Goal: Contribute content: Contribute content

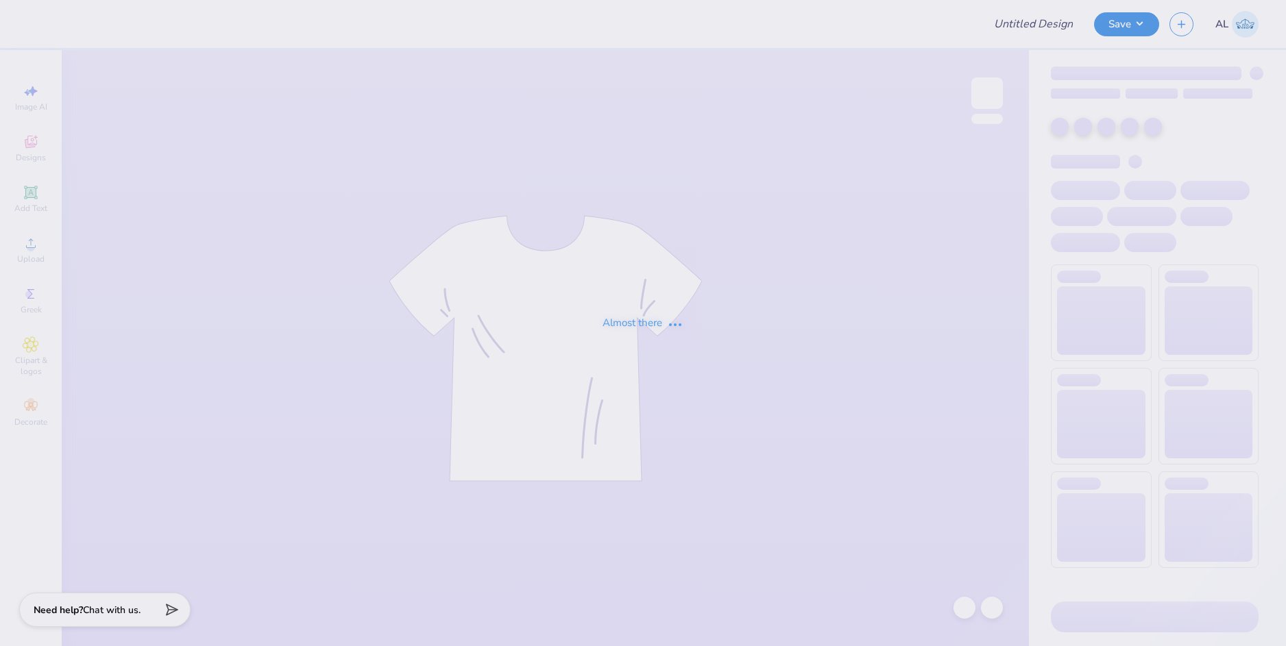
type input "Dayton Leadership Academies"
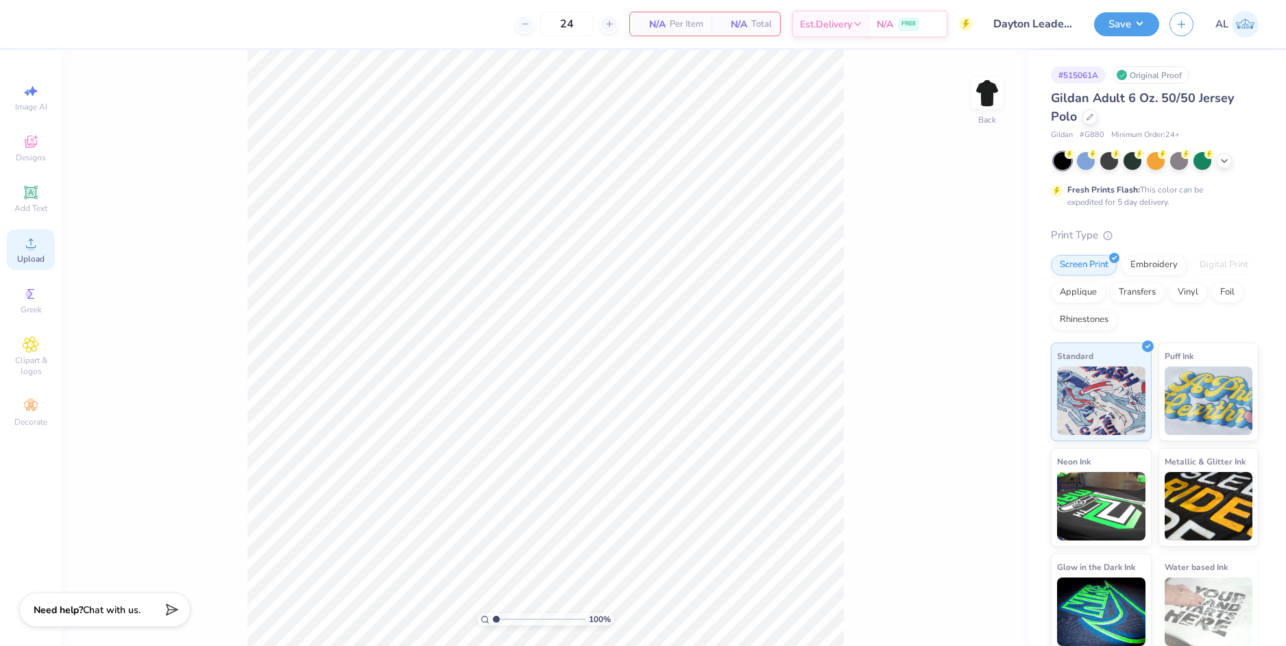
click at [32, 254] on span "Upload" at bounding box center [30, 259] width 27 height 11
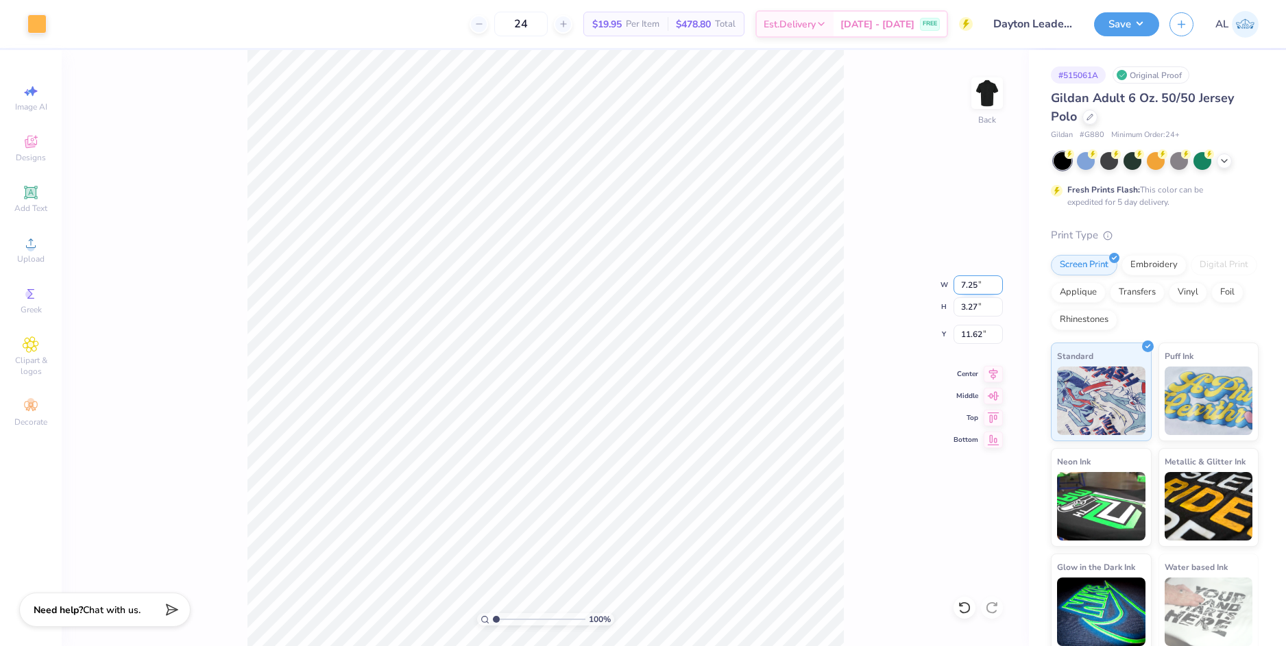
click at [965, 283] on input "7.25" at bounding box center [977, 284] width 49 height 19
type input "3.50"
type input "1.58"
click at [965, 310] on input "1.58" at bounding box center [977, 306] width 49 height 19
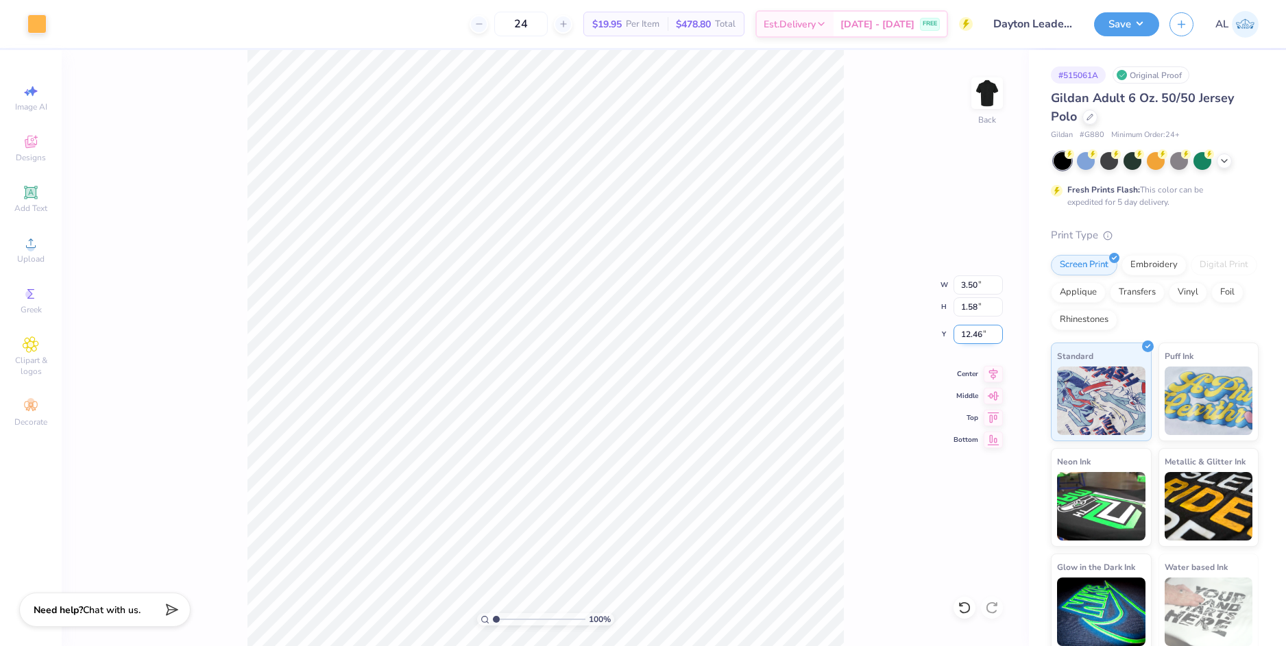
click at [971, 332] on input "12.46" at bounding box center [977, 334] width 49 height 19
type input "3.00"
click at [967, 308] on input "1.58" at bounding box center [977, 306] width 49 height 19
click at [32, 245] on circle at bounding box center [31, 248] width 8 height 8
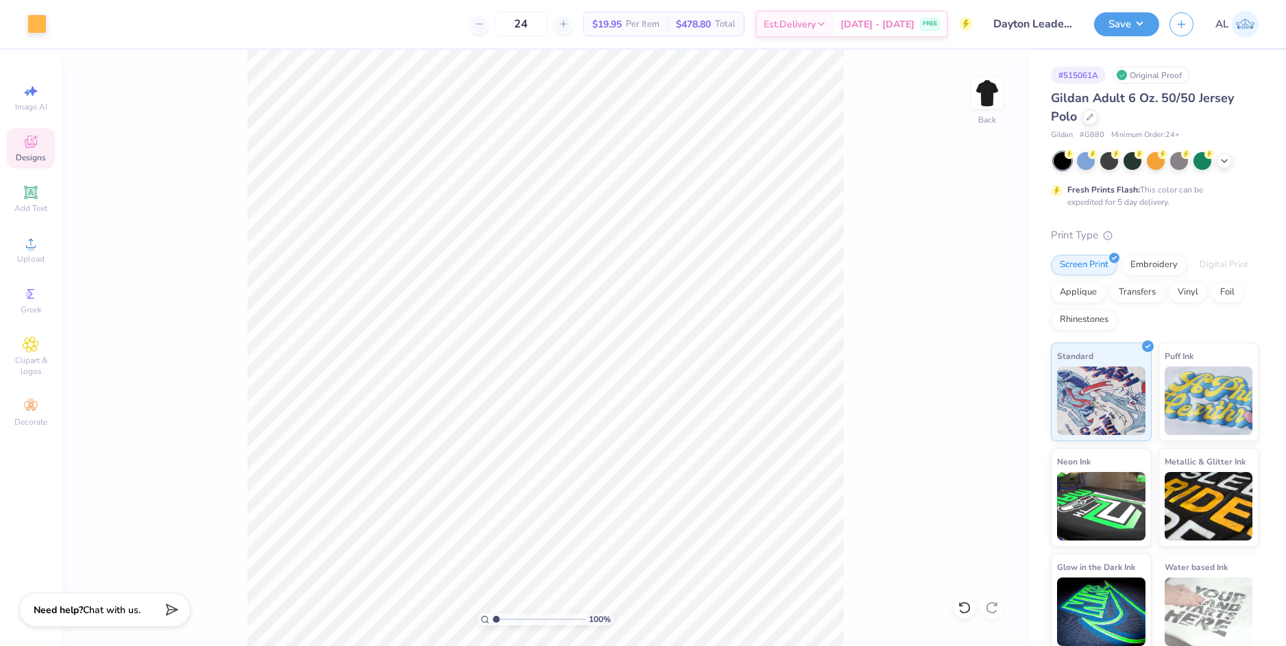
click at [40, 154] on span "Designs" at bounding box center [31, 157] width 30 height 11
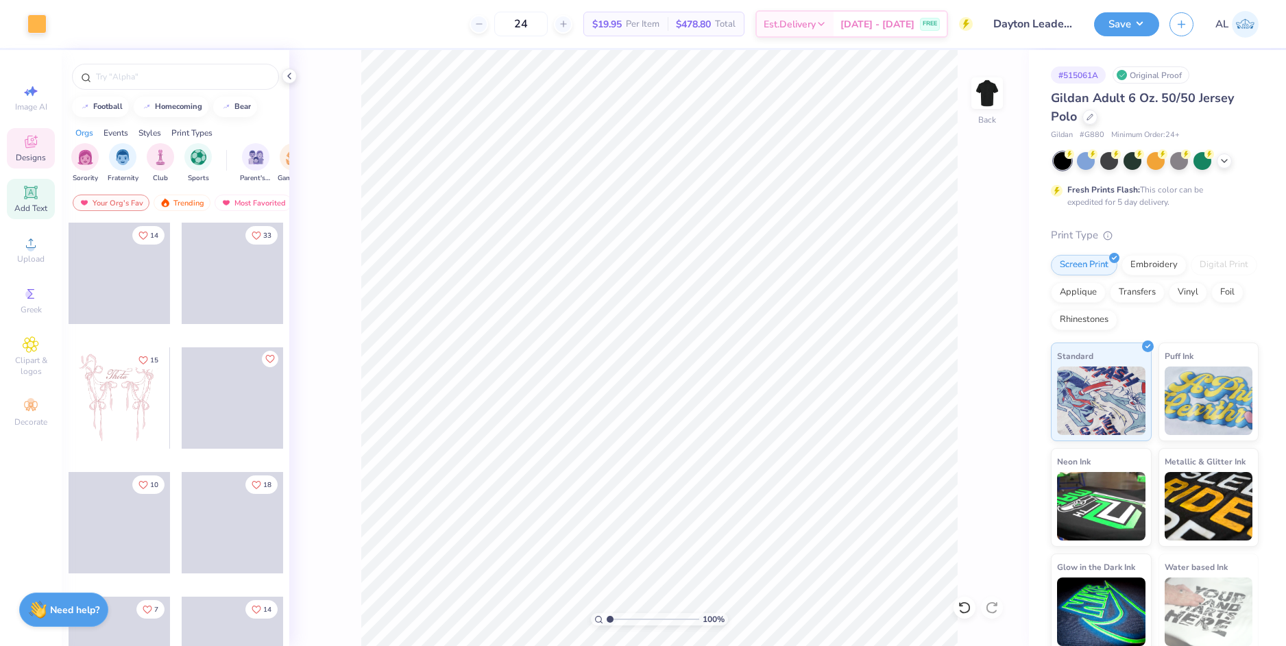
click at [34, 206] on span "Add Text" at bounding box center [30, 208] width 33 height 11
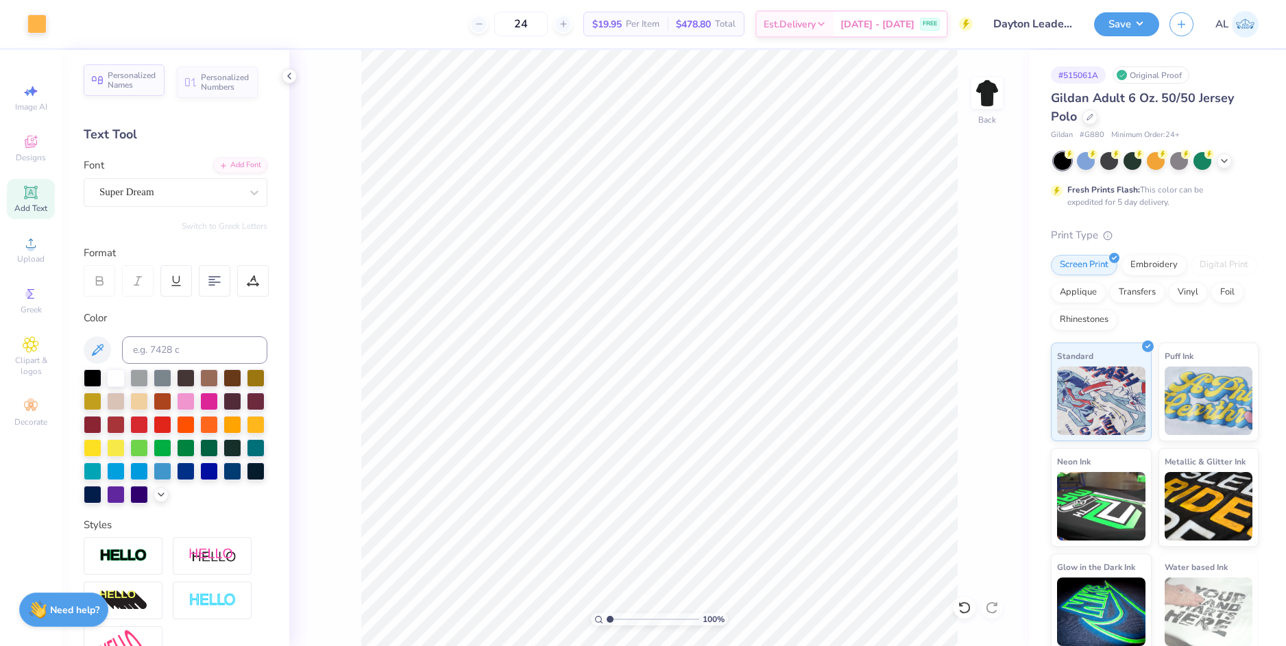
click at [130, 82] on span "Personalized Names" at bounding box center [132, 80] width 49 height 19
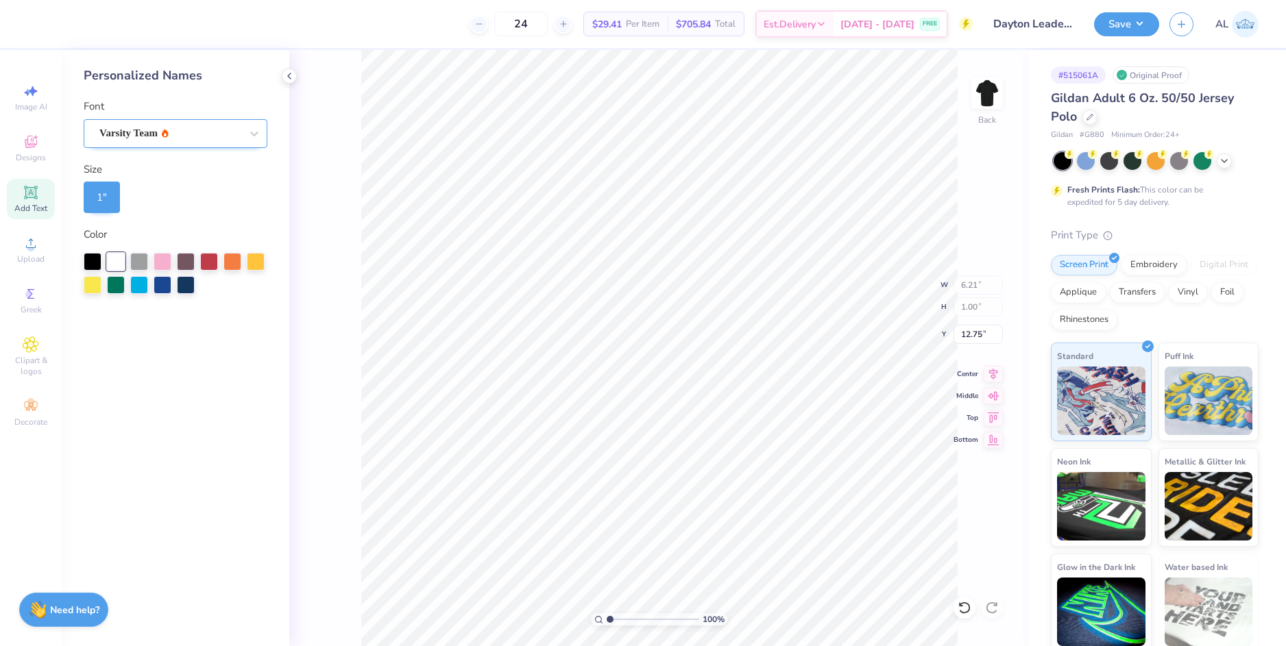
click at [215, 131] on div "Varsity Team" at bounding box center [170, 133] width 144 height 21
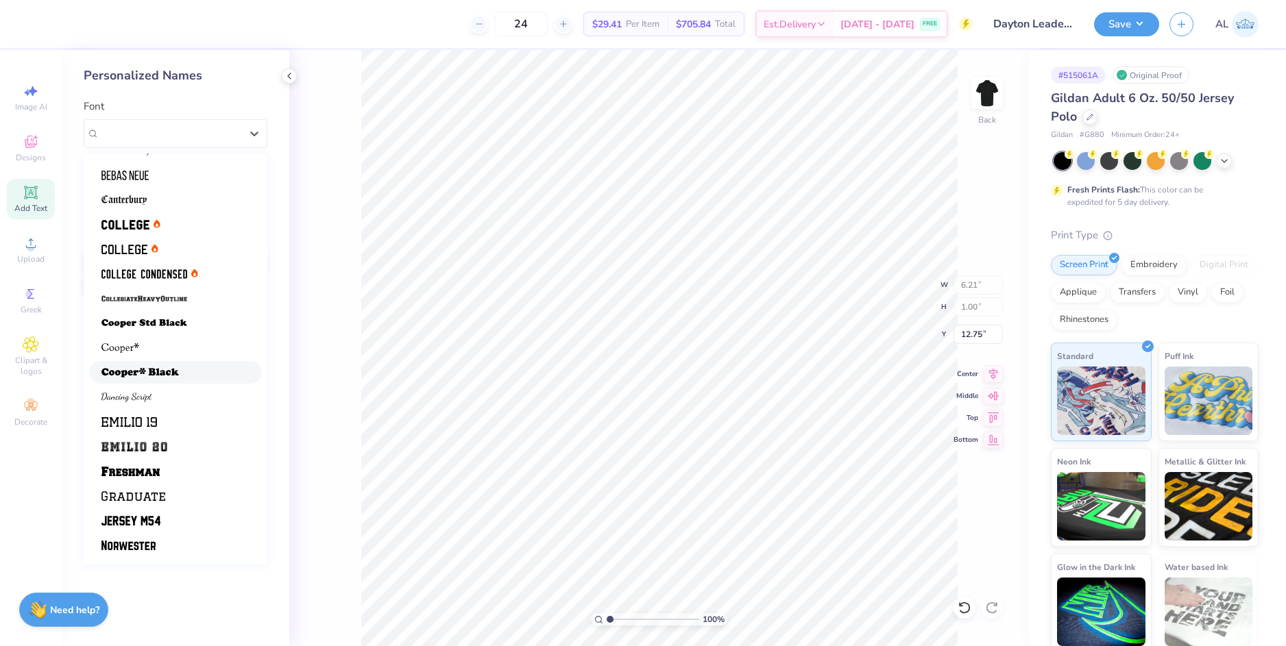
scroll to position [69, 0]
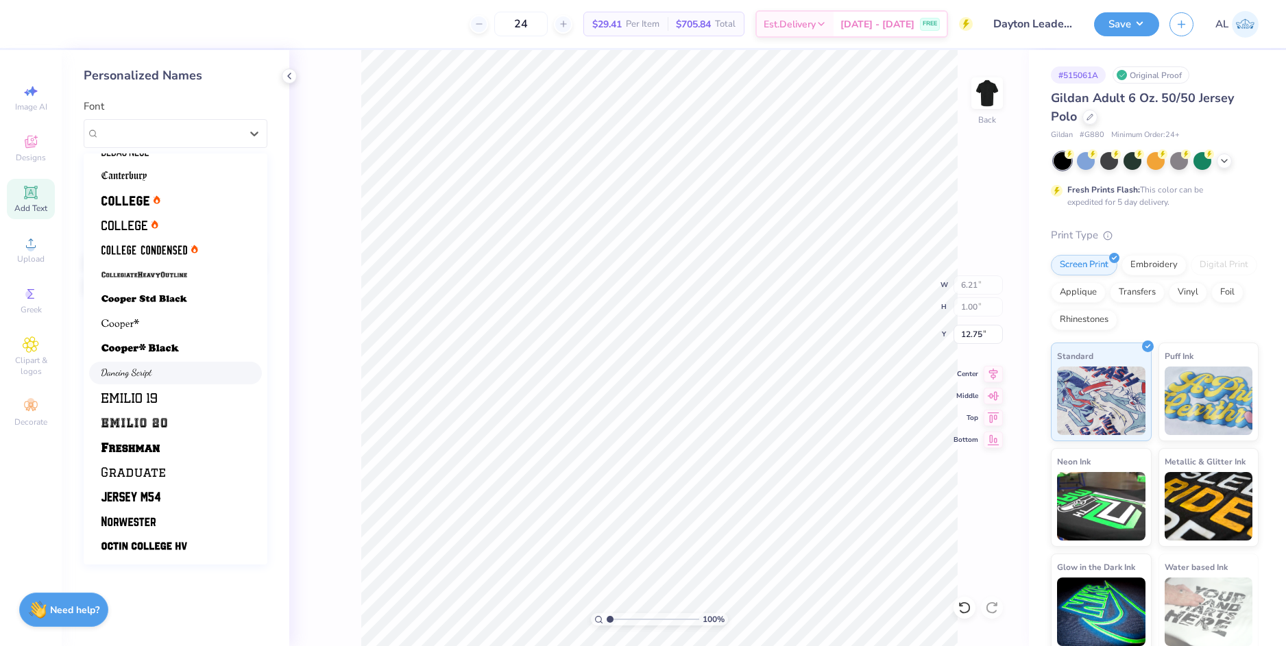
click at [162, 374] on div at bounding box center [175, 373] width 148 height 14
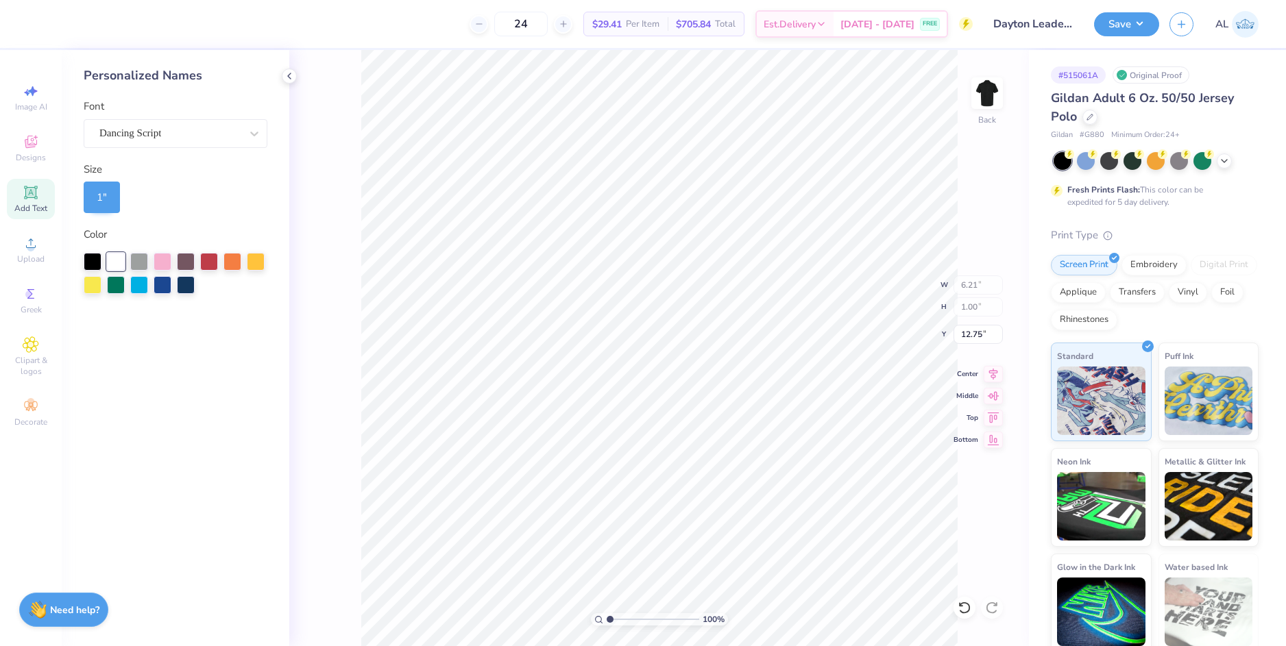
type input "4.88"
click at [256, 259] on div at bounding box center [256, 261] width 18 height 18
click at [959, 334] on input "3.29" at bounding box center [977, 334] width 49 height 19
type input "3.00"
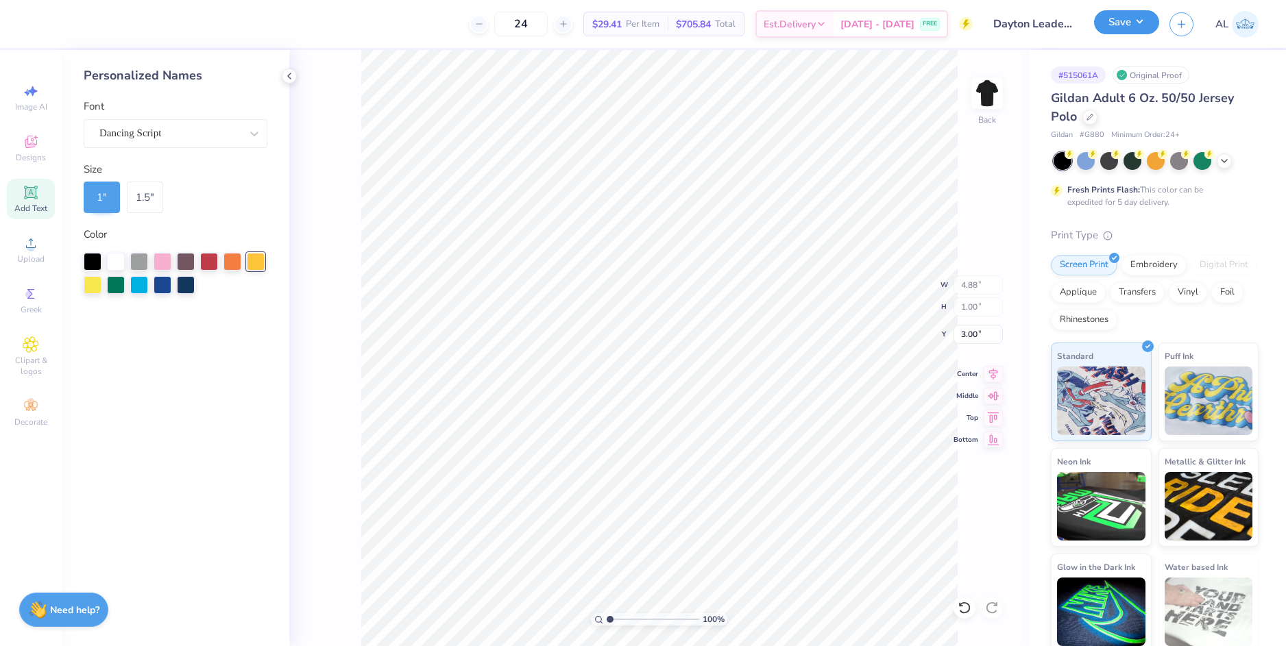
click at [1112, 27] on button "Save" at bounding box center [1126, 22] width 65 height 24
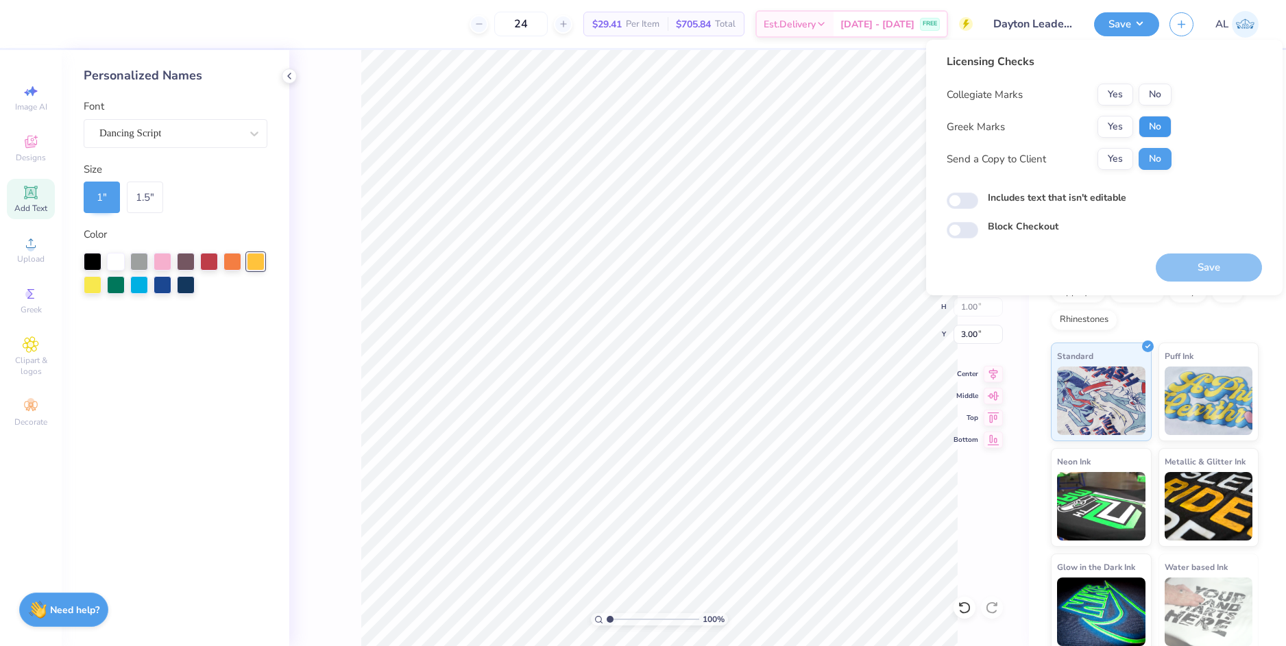
click at [1151, 125] on button "No" at bounding box center [1154, 127] width 33 height 22
click at [1160, 98] on button "No" at bounding box center [1154, 95] width 33 height 22
click at [1111, 161] on button "Yes" at bounding box center [1115, 159] width 36 height 22
click at [1189, 260] on button "Save" at bounding box center [1208, 268] width 106 height 28
